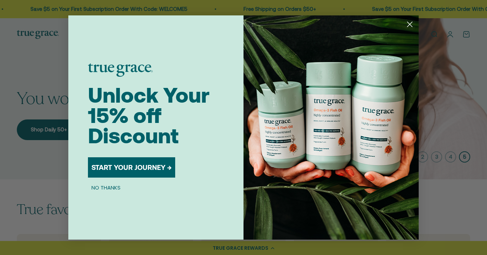
click at [129, 167] on button "START YOUR JOURNEY →" at bounding box center [131, 167] width 87 height 20
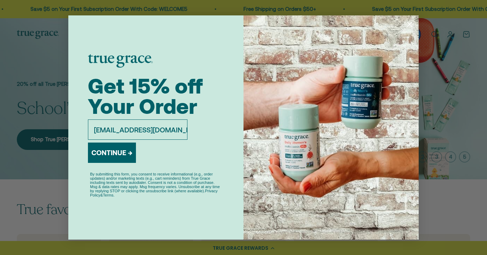
type input "AlainLMont@aol.com"
click at [121, 153] on button "CONTINUE →" at bounding box center [112, 153] width 48 height 20
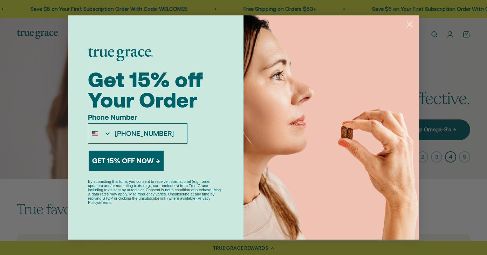
type input "858-922-4888"
click at [129, 156] on button "GET 15% OFF NOW →" at bounding box center [126, 161] width 75 height 20
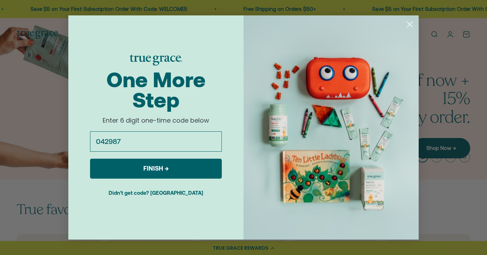
type input "042987"
click at [128, 164] on button "FINISH →" at bounding box center [156, 169] width 132 height 20
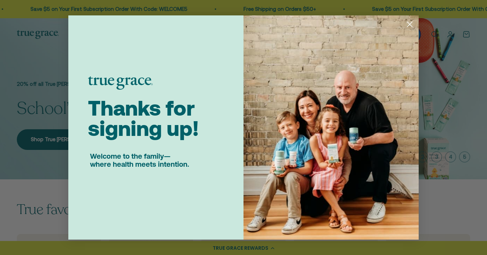
click at [411, 26] on circle "Close dialog" at bounding box center [410, 25] width 12 height 12
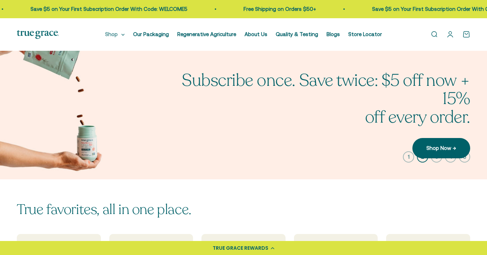
click at [117, 34] on summary "Shop" at bounding box center [115, 34] width 20 height 8
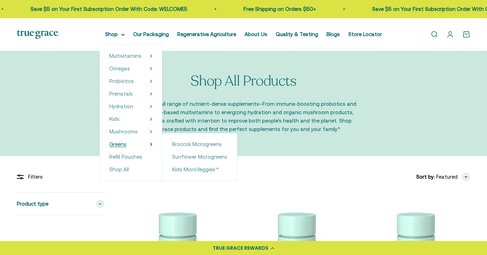
click at [115, 143] on span "Greens" at bounding box center [117, 144] width 17 height 6
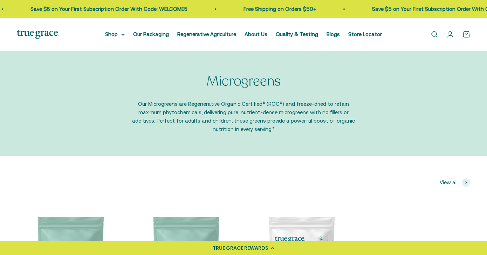
scroll to position [165, 0]
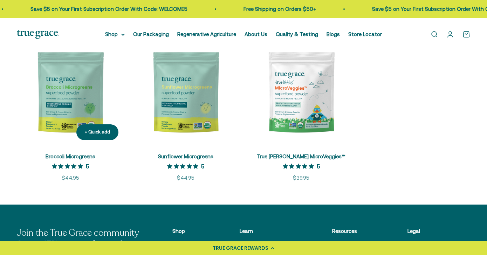
click at [86, 110] on img at bounding box center [70, 92] width 107 height 107
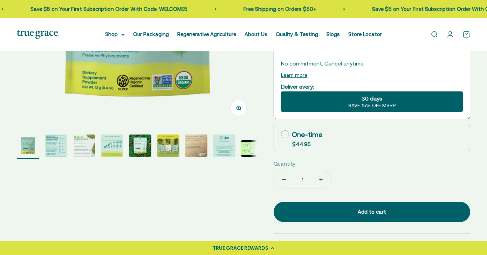
scroll to position [187, 0]
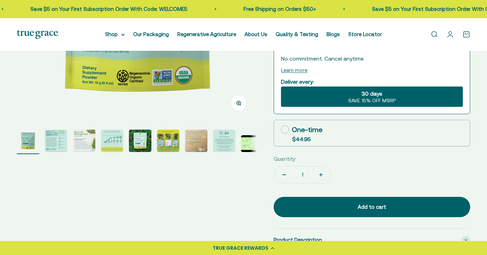
click at [51, 144] on img "Go to item 2" at bounding box center [56, 141] width 22 height 22
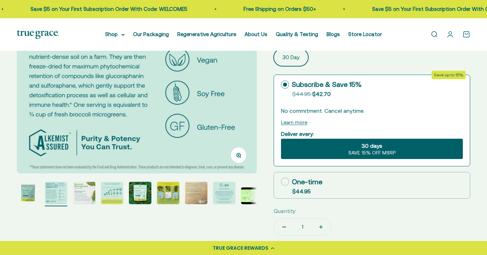
scroll to position [137, 0]
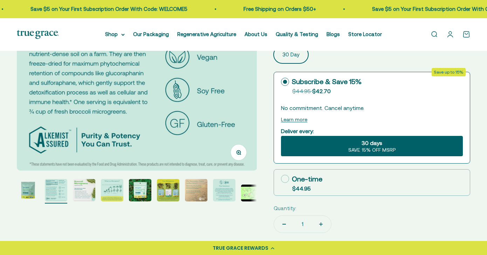
click at [82, 193] on img "Go to item 3" at bounding box center [84, 190] width 22 height 22
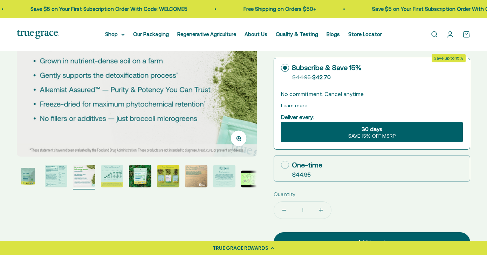
scroll to position [151, 0]
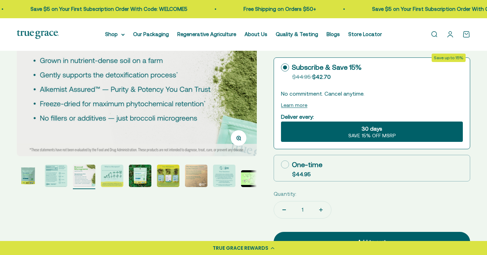
click at [108, 184] on img "Go to item 4" at bounding box center [112, 176] width 22 height 22
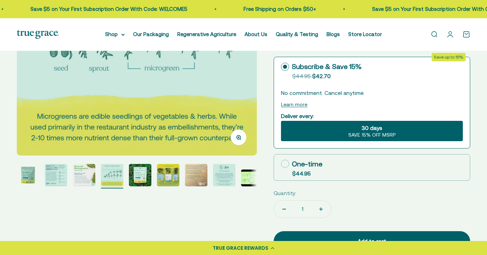
scroll to position [153, 0]
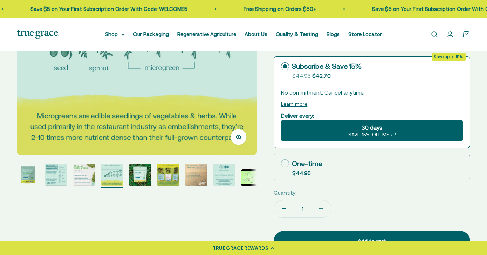
click at [139, 174] on img "Go to item 5" at bounding box center [140, 175] width 22 height 22
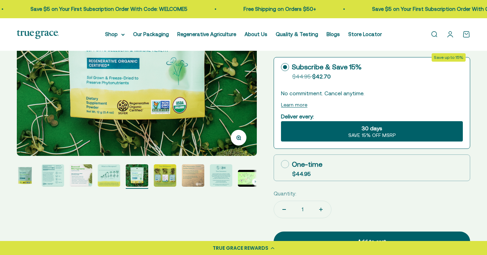
scroll to position [152, 0]
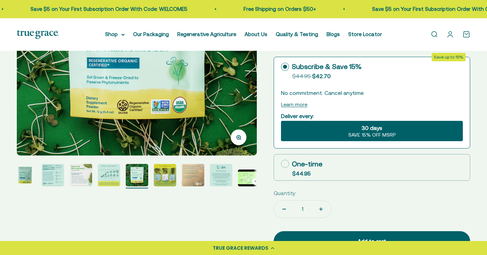
click at [165, 179] on img "Go to item 6" at bounding box center [165, 175] width 22 height 22
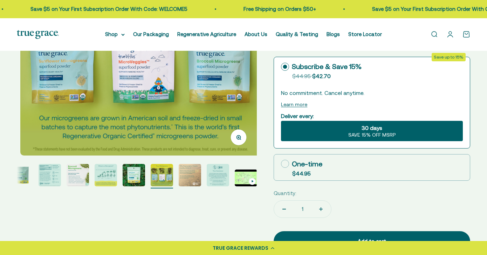
scroll to position [0, 0]
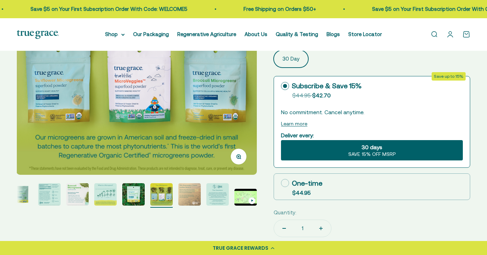
click at [193, 196] on img "Go to item 7" at bounding box center [189, 194] width 22 height 22
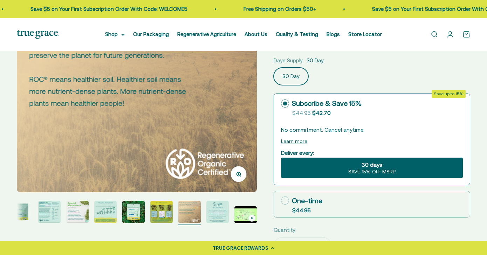
click at [218, 217] on img "Go to item 8" at bounding box center [218, 212] width 22 height 22
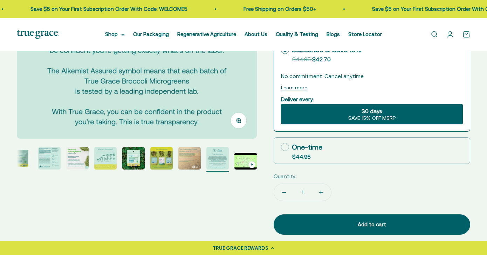
click at [248, 160] on img "Go to item 9" at bounding box center [246, 161] width 22 height 17
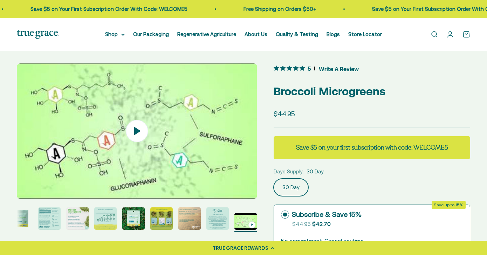
click at [22, 217] on img "Go to item 1" at bounding box center [21, 219] width 22 height 22
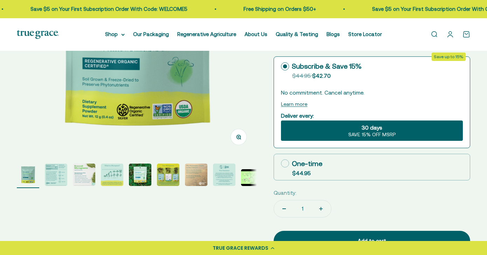
click at [56, 173] on img "Go to item 2" at bounding box center [56, 175] width 22 height 22
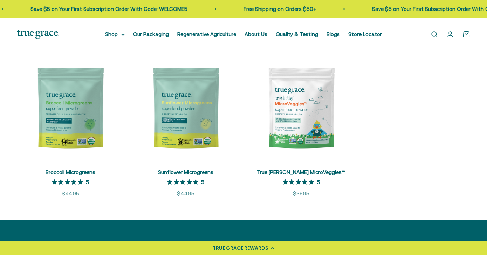
scroll to position [76, 0]
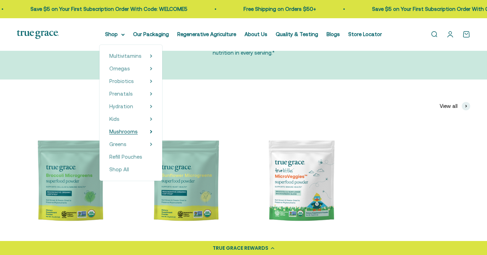
click at [129, 130] on span "Mushrooms" at bounding box center [123, 132] width 28 height 6
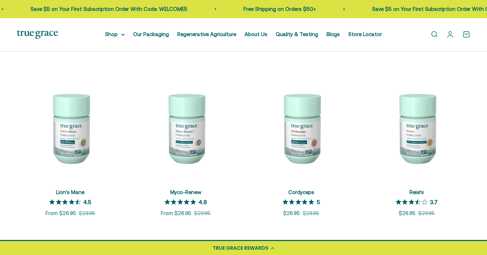
scroll to position [104, 0]
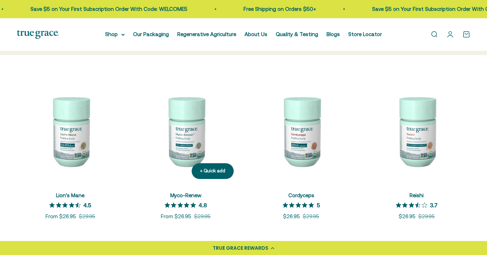
click at [183, 133] on img at bounding box center [186, 130] width 107 height 107
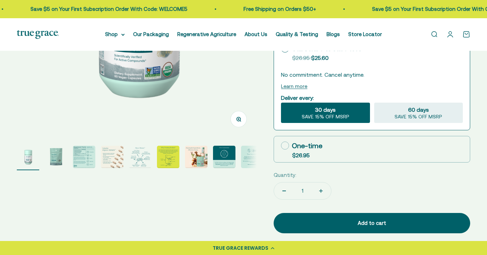
scroll to position [170, 0]
click at [57, 155] on img "Go to item 2" at bounding box center [56, 157] width 22 height 22
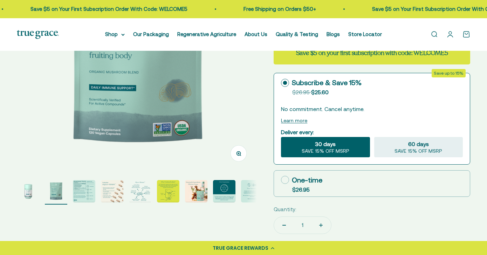
scroll to position [196, 0]
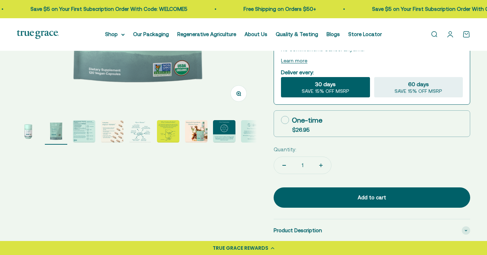
click at [81, 190] on div "Zoom Go to item 1 Go to item 2 Go to item 3 Go to item 4 Go to item 5 Go to ite…" at bounding box center [244, 124] width 454 height 505
click at [88, 131] on img "Go to item 3" at bounding box center [84, 131] width 22 height 22
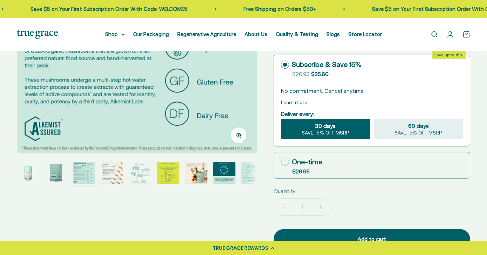
scroll to position [153, 0]
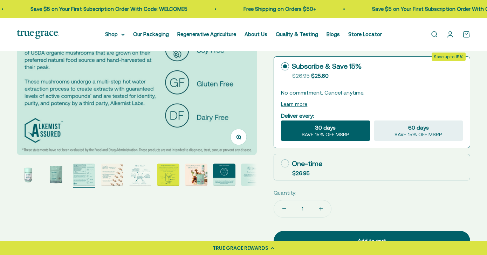
click at [27, 177] on img "Go to item 1" at bounding box center [28, 175] width 22 height 22
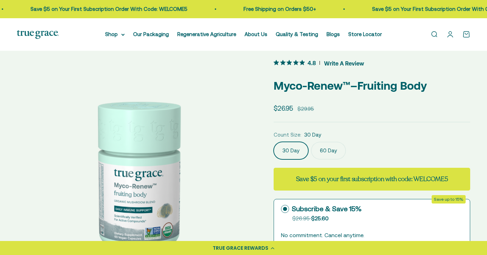
scroll to position [0, 0]
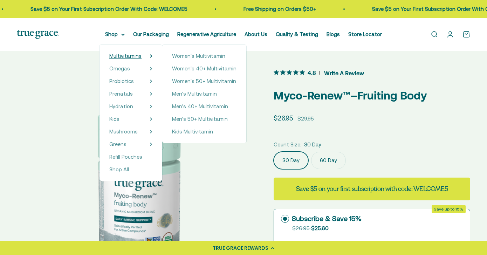
click at [117, 57] on span "Multivitamins" at bounding box center [125, 56] width 32 height 6
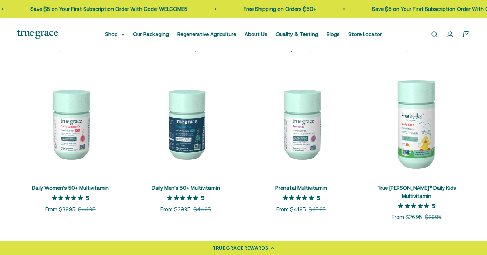
scroll to position [261, 0]
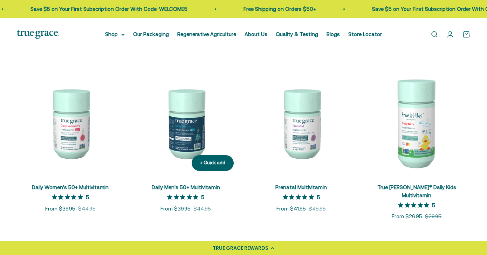
click at [185, 140] on img at bounding box center [186, 123] width 107 height 107
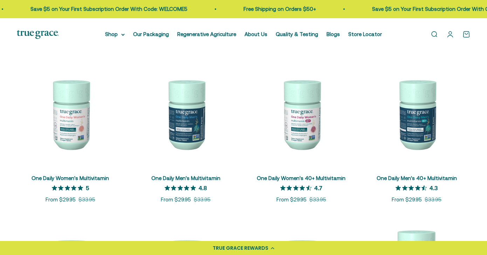
scroll to position [103, 0]
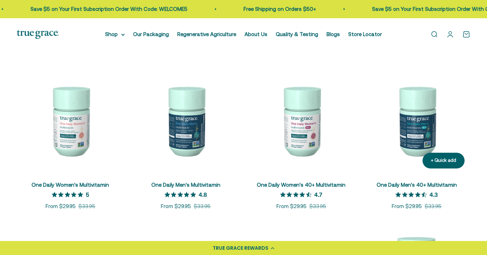
click at [417, 120] on img at bounding box center [417, 120] width 107 height 107
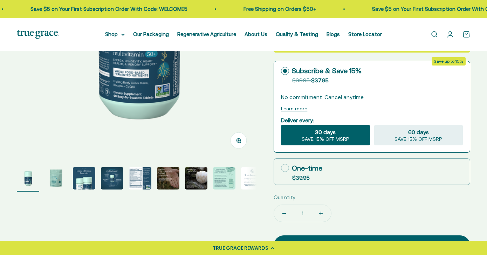
scroll to position [148, 0]
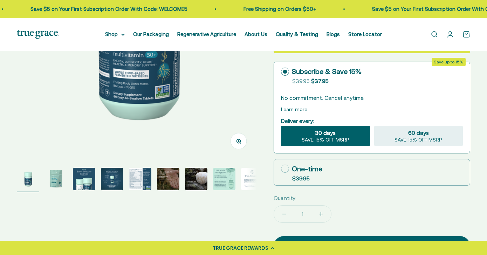
click at [140, 177] on img "Go to item 5" at bounding box center [140, 179] width 22 height 22
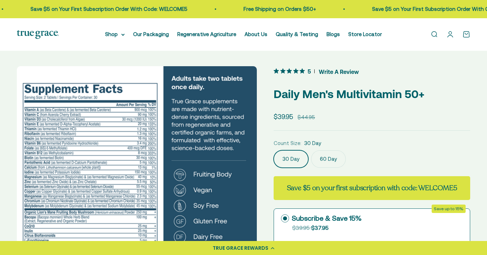
scroll to position [0, 0]
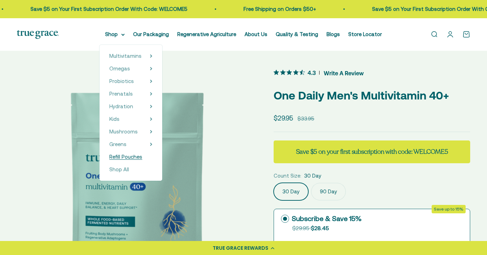
click at [120, 156] on span "Refill Pouches" at bounding box center [125, 157] width 33 height 6
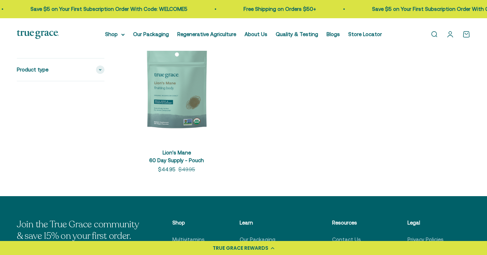
scroll to position [47, 0]
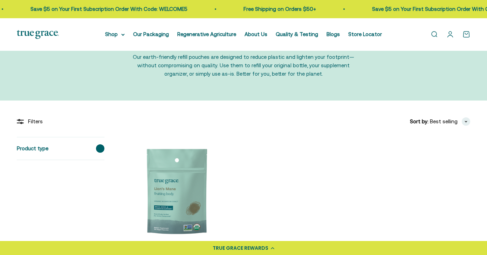
click at [100, 151] on span at bounding box center [100, 148] width 8 height 8
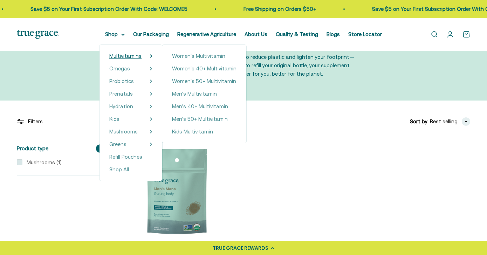
click at [115, 55] on span "Multivitamins" at bounding box center [125, 56] width 32 height 6
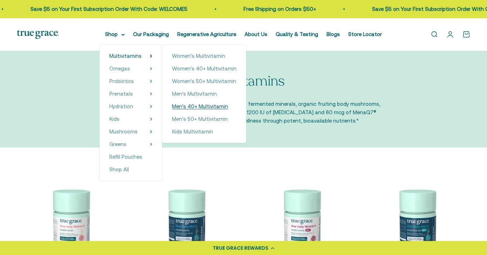
click at [172, 106] on span "Men's 40+ Multivitamin" at bounding box center [200, 106] width 56 height 6
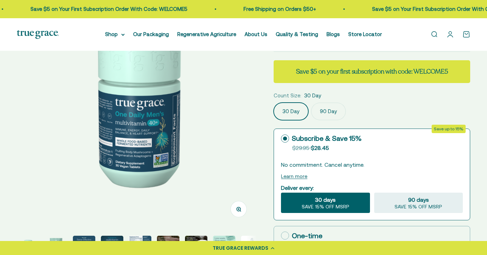
scroll to position [81, 0]
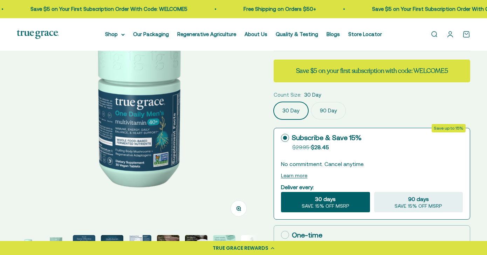
click at [326, 108] on label "90 Day" at bounding box center [328, 111] width 35 height 18
click at [274, 102] on input "90 Day" at bounding box center [273, 102] width 0 height 0
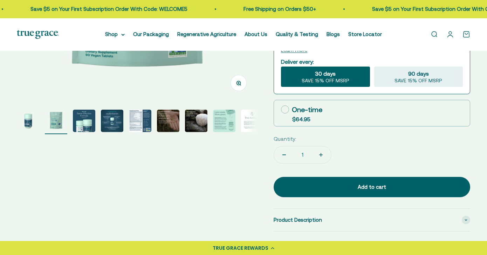
scroll to position [211, 0]
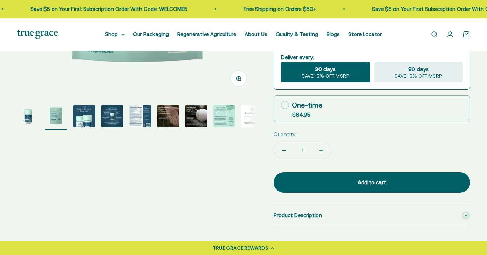
click at [286, 104] on icon at bounding box center [285, 105] width 8 height 8
click at [281, 105] on input "One-time $64.95" at bounding box center [281, 105] width 0 height 0
radio input "true"
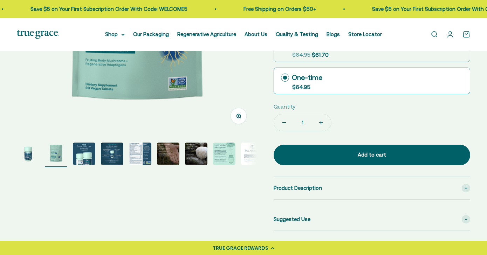
scroll to position [167, 0]
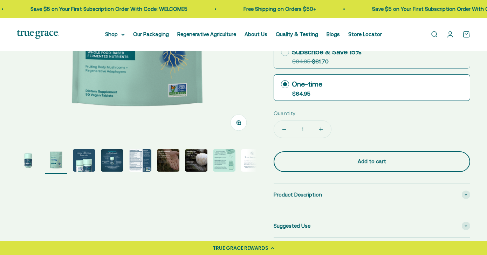
click at [321, 154] on button "Add to cart" at bounding box center [372, 161] width 197 height 20
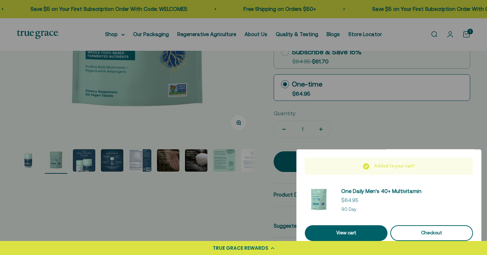
click at [416, 230] on div "Checkout" at bounding box center [432, 233] width 66 height 7
